Goal: Information Seeking & Learning: Learn about a topic

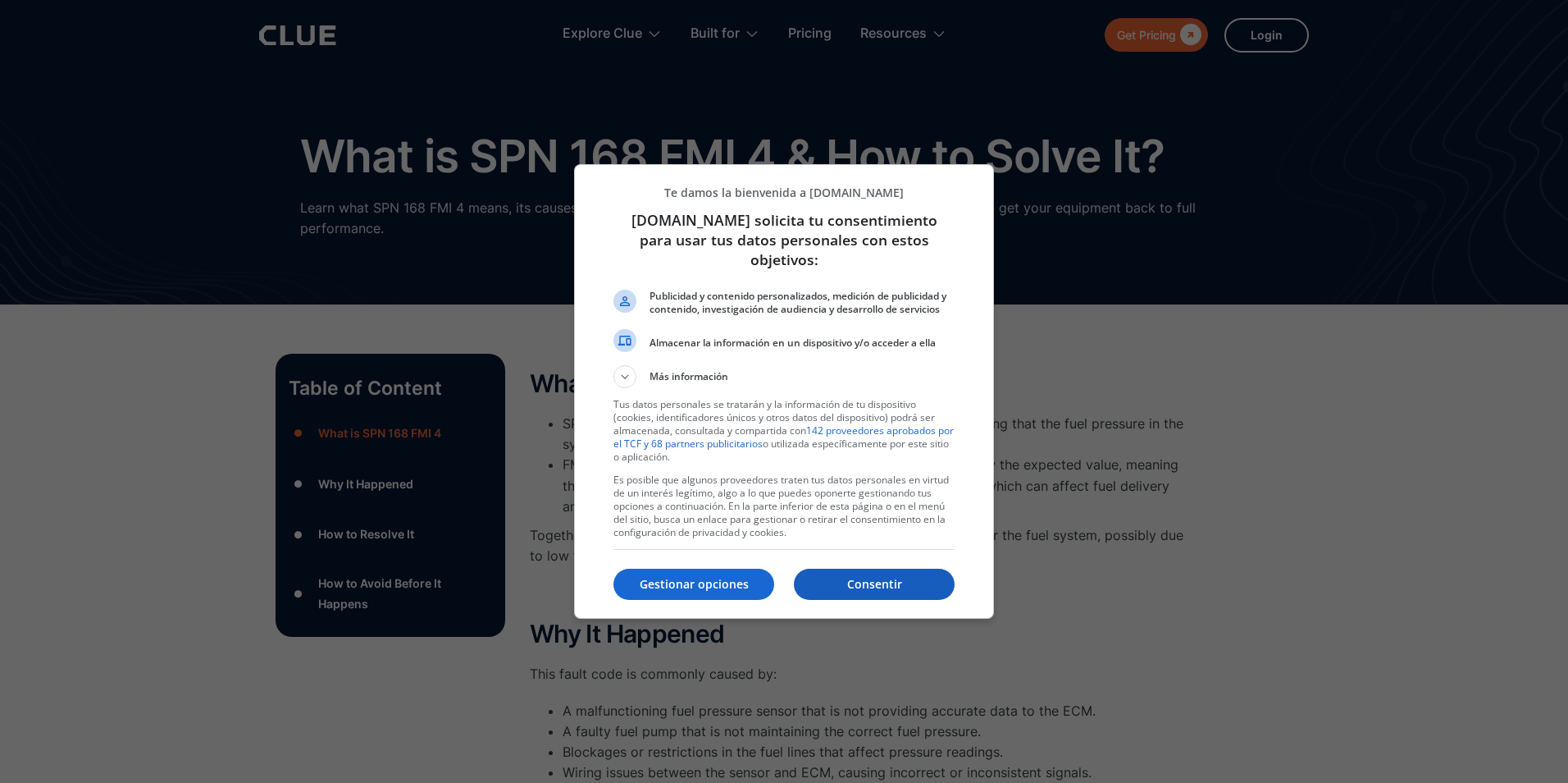
click at [817, 576] on p "Consentir" at bounding box center [874, 584] width 161 height 17
